Goal: Find specific page/section: Find specific page/section

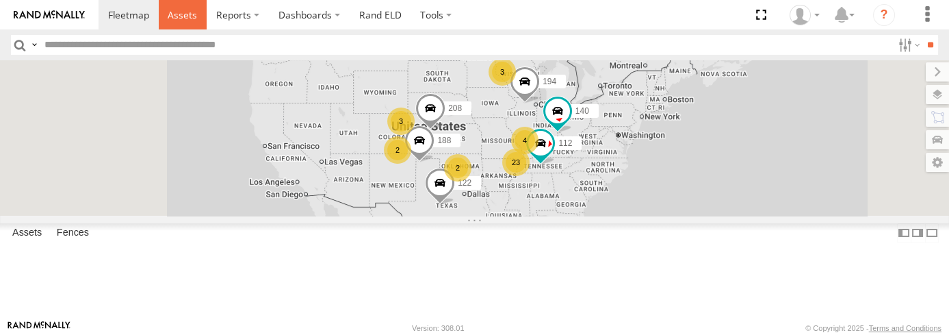
click at [186, 14] on span at bounding box center [182, 14] width 29 height 13
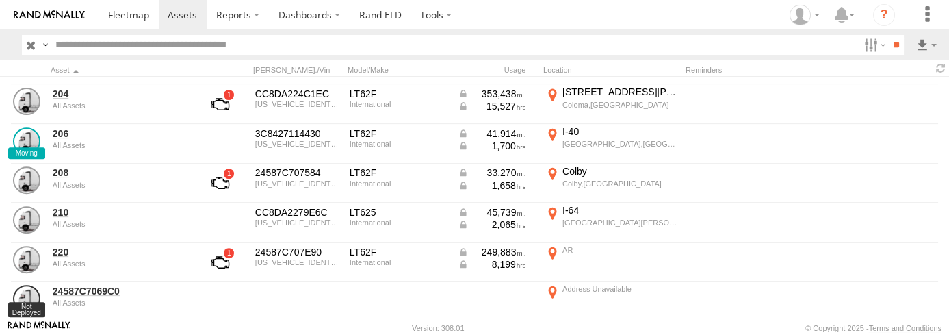
scroll to position [1253, 0]
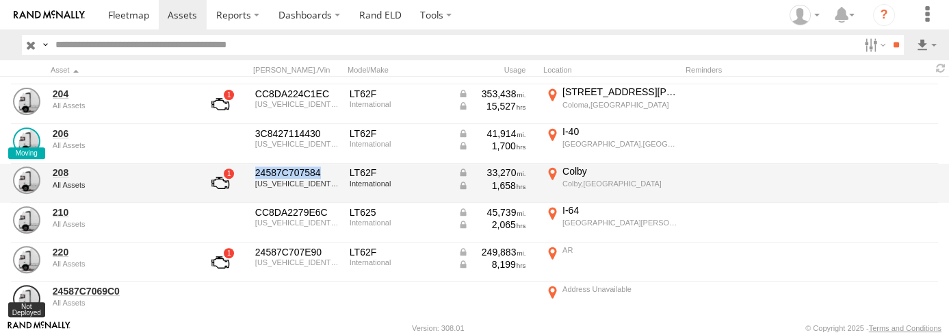
drag, startPoint x: 257, startPoint y: 170, endPoint x: 326, endPoint y: 170, distance: 69.1
click at [326, 170] on div "24587C707584" at bounding box center [297, 172] width 85 height 12
drag, startPoint x: 326, startPoint y: 170, endPoint x: 302, endPoint y: 168, distance: 24.0
copy div "24587C707584"
